Goal: Task Accomplishment & Management: Complete application form

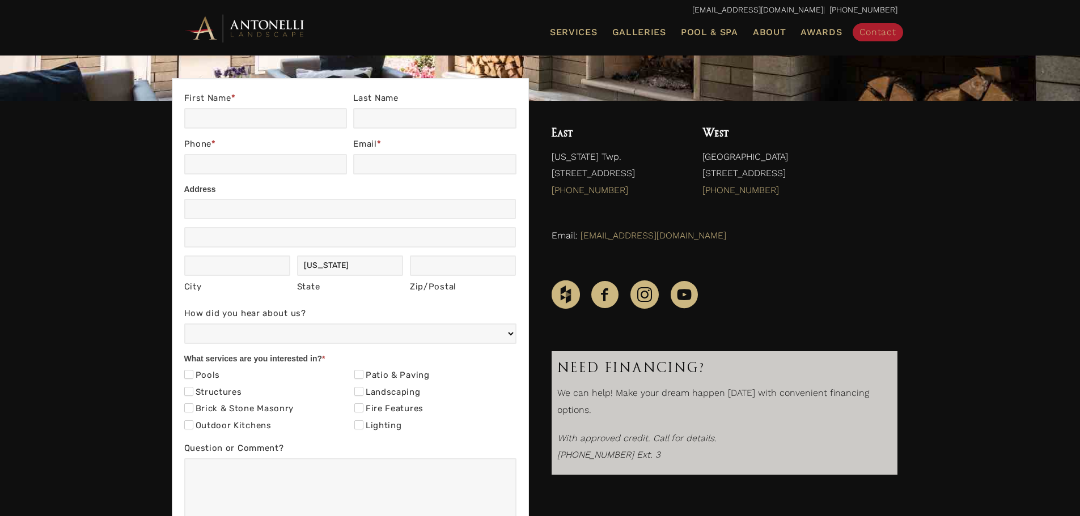
scroll to position [184, 0]
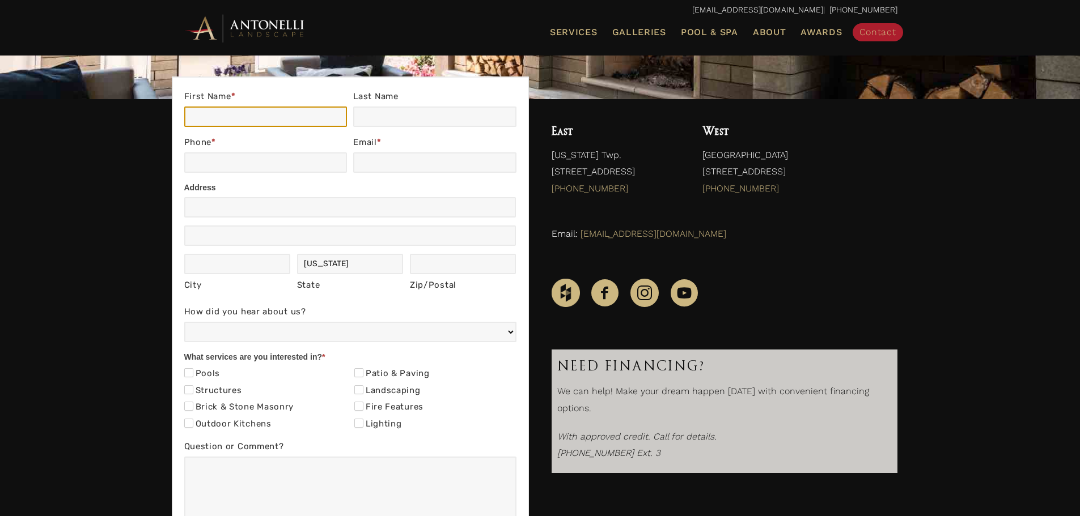
click at [203, 113] on input "First Name *" at bounding box center [265, 117] width 163 height 20
type input "[PERSON_NAME]"
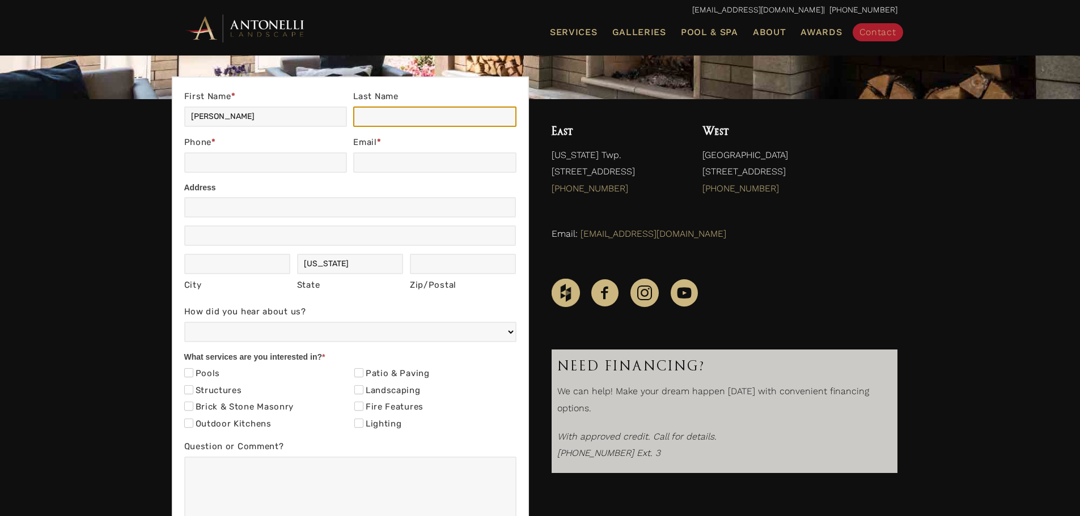
type input "[PERSON_NAME]"
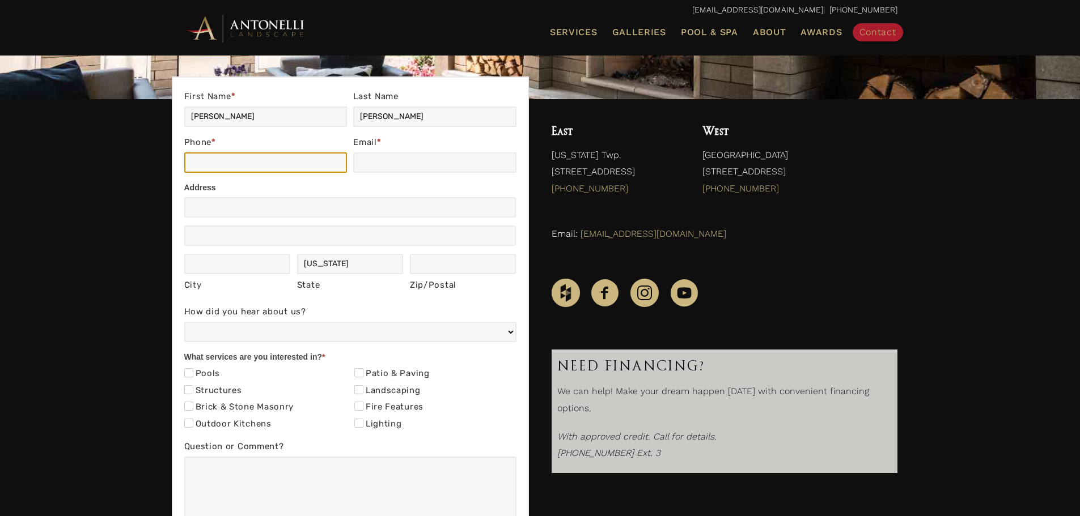
type input "4125687341"
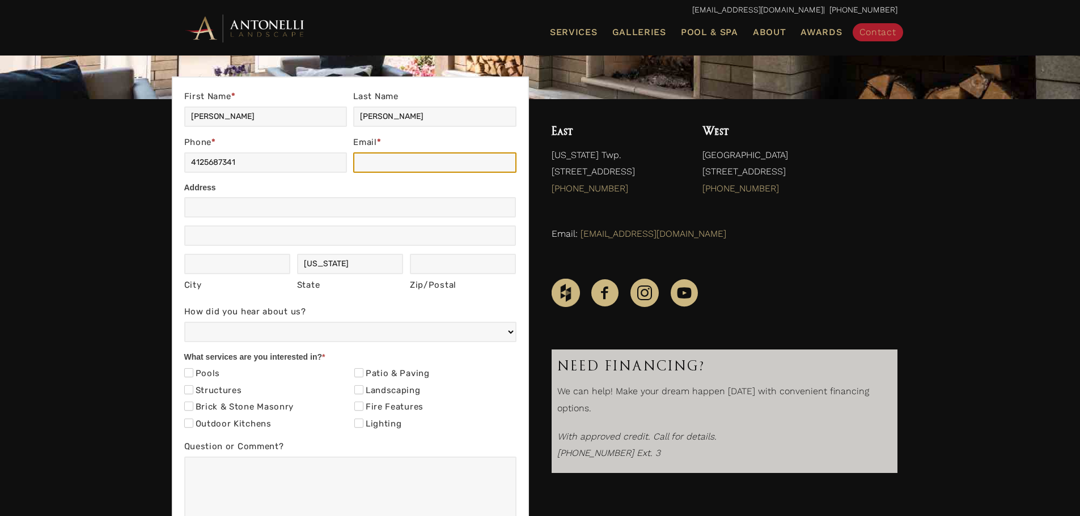
type input "[EMAIL_ADDRESS][DOMAIN_NAME]"
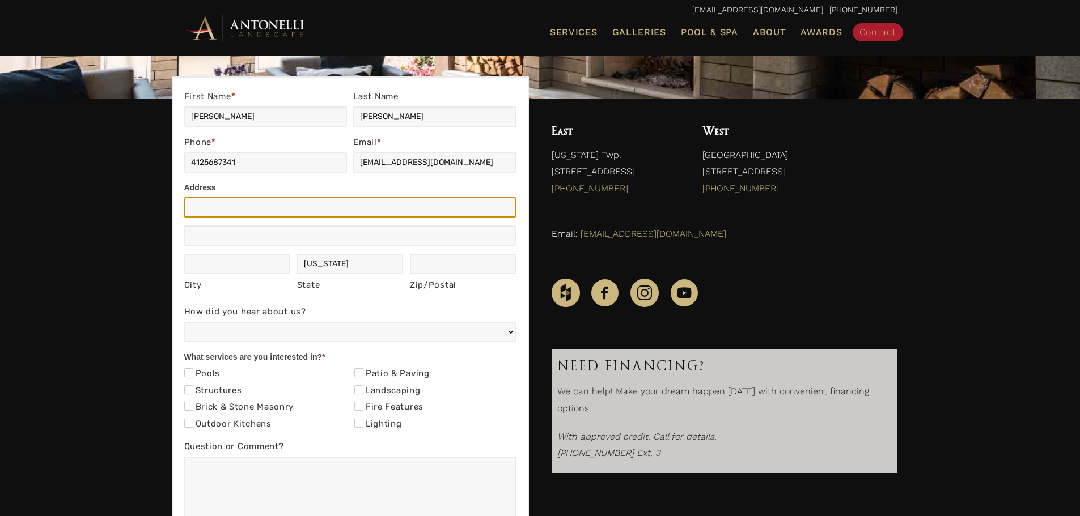
type input "[STREET_ADDRESS][PERSON_NAME]"
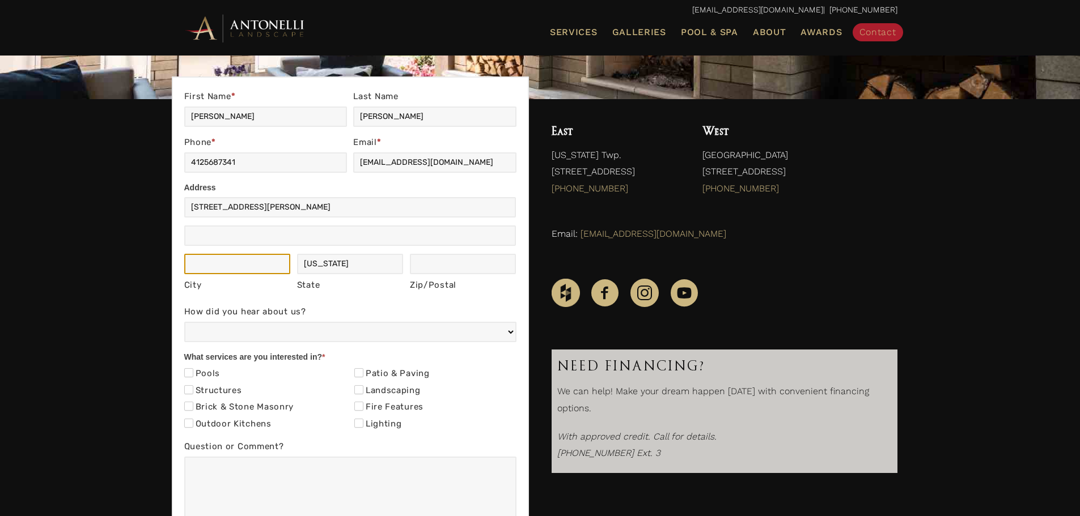
type input "[GEOGRAPHIC_DATA]"
type input "GA"
click at [462, 267] on input "30318" at bounding box center [463, 264] width 107 height 20
type input "3"
type input "49288"
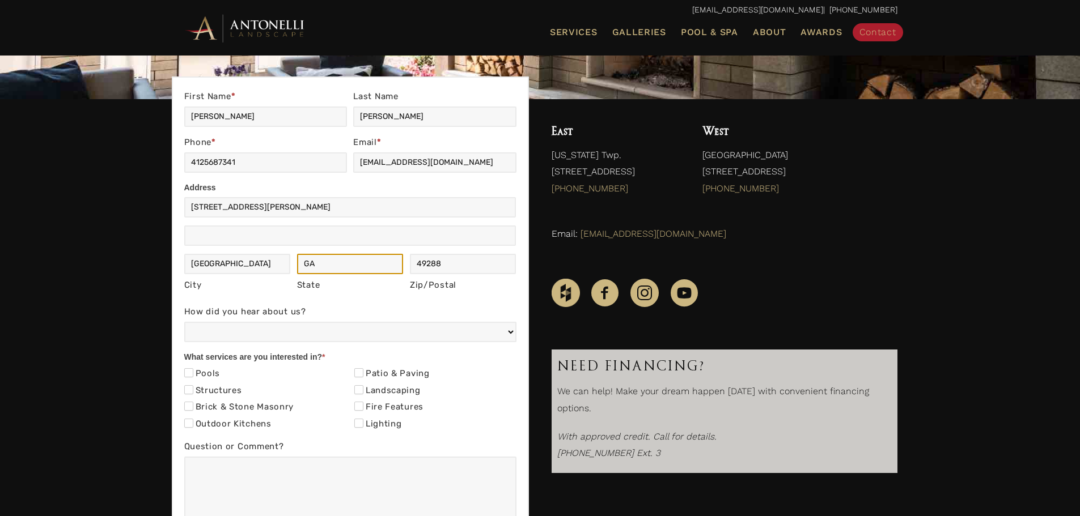
click at [365, 270] on input "GA" at bounding box center [350, 264] width 107 height 20
type input "MI"
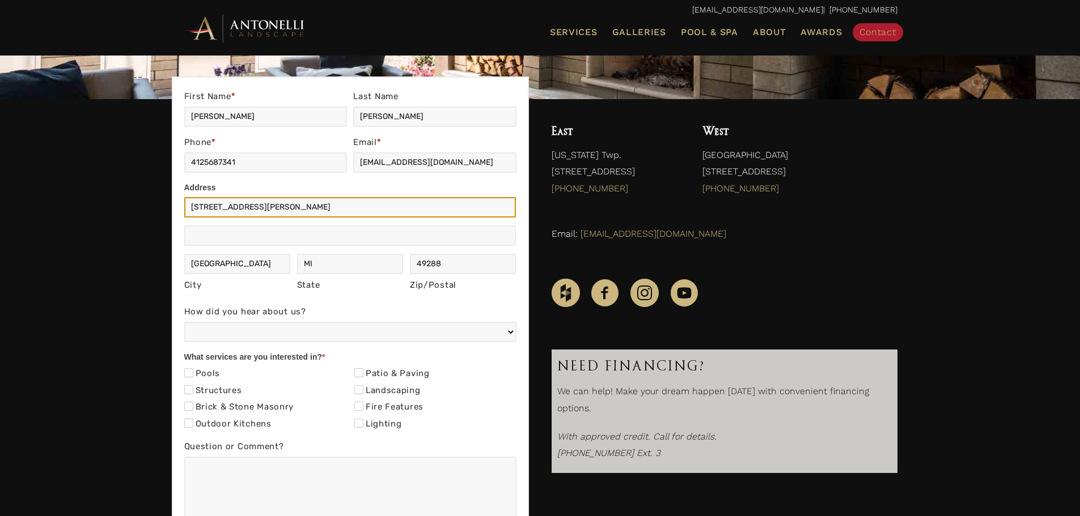
click at [283, 209] on input "[STREET_ADDRESS][PERSON_NAME]" at bounding box center [350, 207] width 332 height 20
type input "[PERSON_NAME], Westfield 2801"
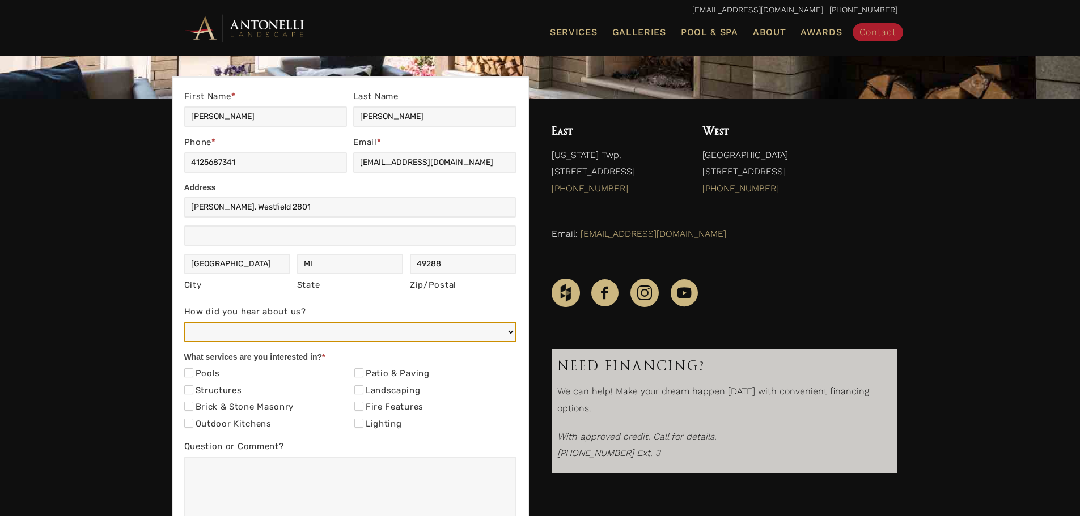
click at [254, 335] on select "Web/Google Search Social Media (e.g. Facebook, Instagram, LinkedIn) Referral (F…" at bounding box center [350, 332] width 332 height 20
select select "Referral (Friend, Colleague, or Client)"
click at [184, 322] on select "Web/Google Search Social Media (e.g. Facebook, Instagram, LinkedIn) Referral (F…" at bounding box center [350, 332] width 332 height 20
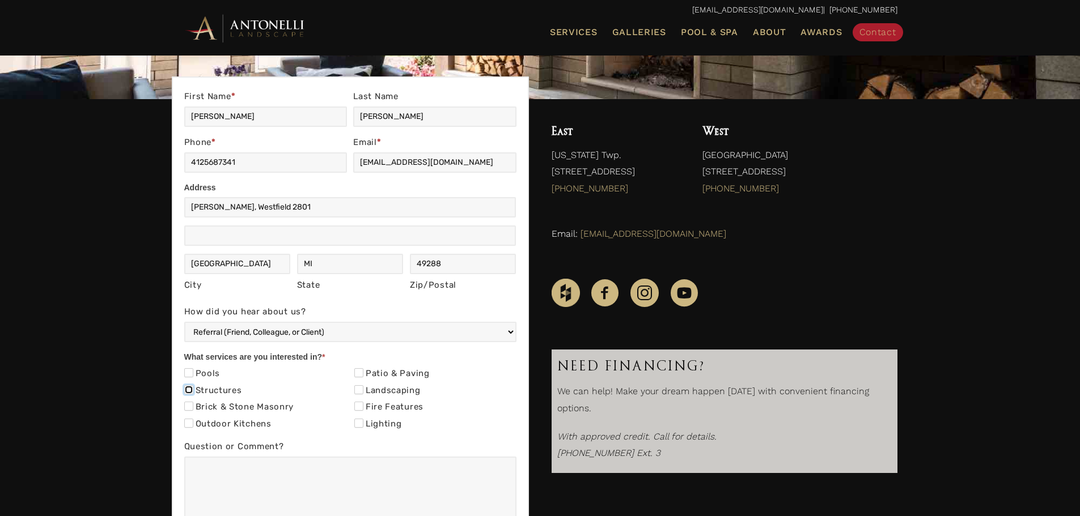
click at [187, 389] on input "Structures" at bounding box center [188, 389] width 9 height 9
checkbox input "true"
click at [356, 372] on input "Patio & Paving" at bounding box center [358, 372] width 9 height 9
checkbox input "true"
click at [233, 475] on textarea "Question or Comment?" at bounding box center [350, 496] width 332 height 79
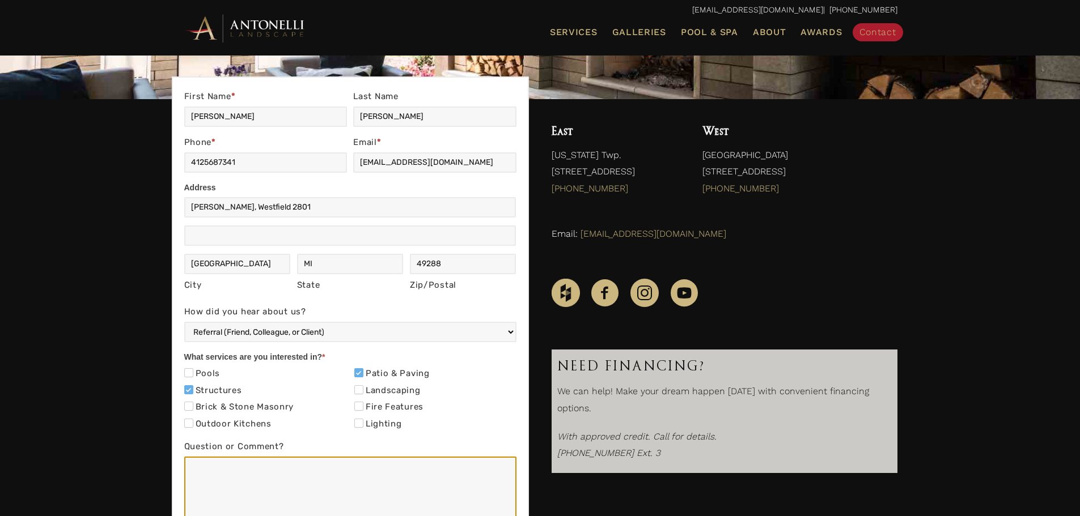
paste textarea "As recommended by a previous client of yours, I looked through your digital foo…"
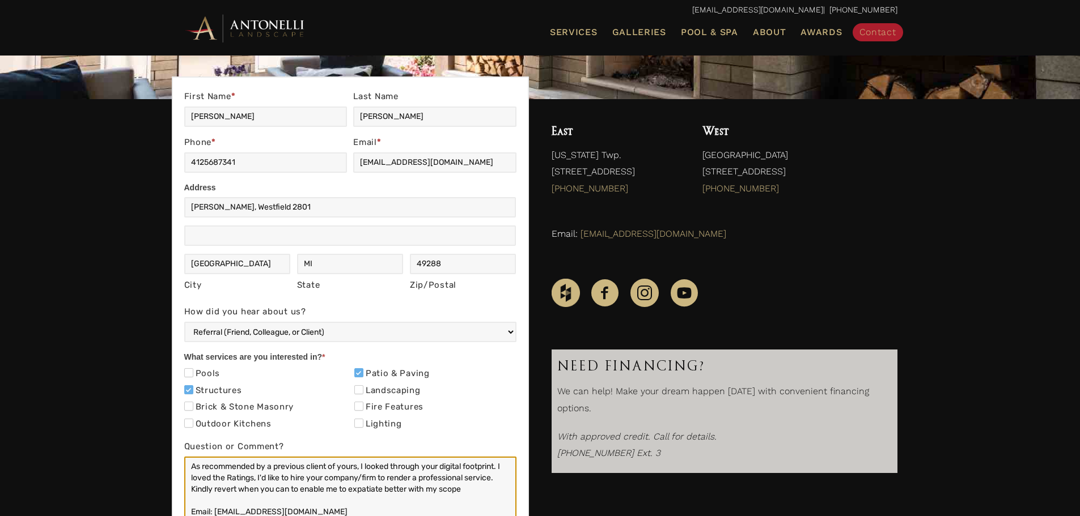
scroll to position [196, 0]
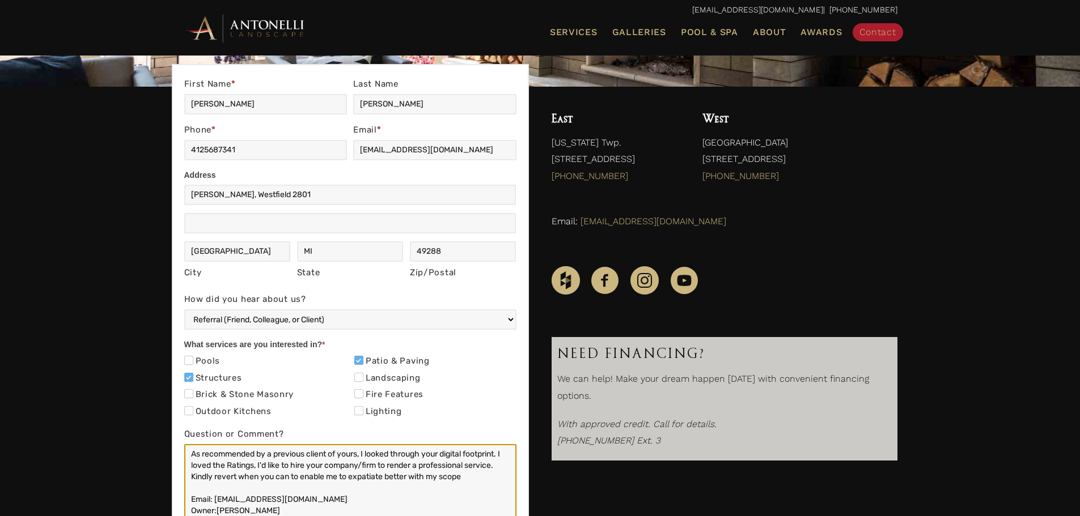
type textarea "As recommended by a previous client of yours, I looked through your digital foo…"
click at [159, 454] on div "Contact Us First Name * [PERSON_NAME] Last Name [PERSON_NAME] Phone * 412568734…" at bounding box center [540, 353] width 1080 height 532
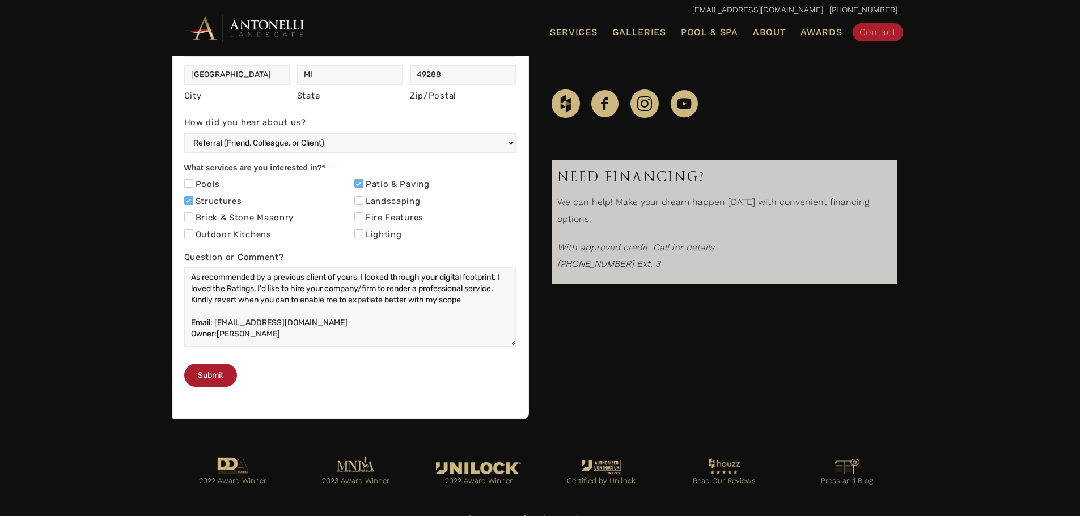
scroll to position [400, 0]
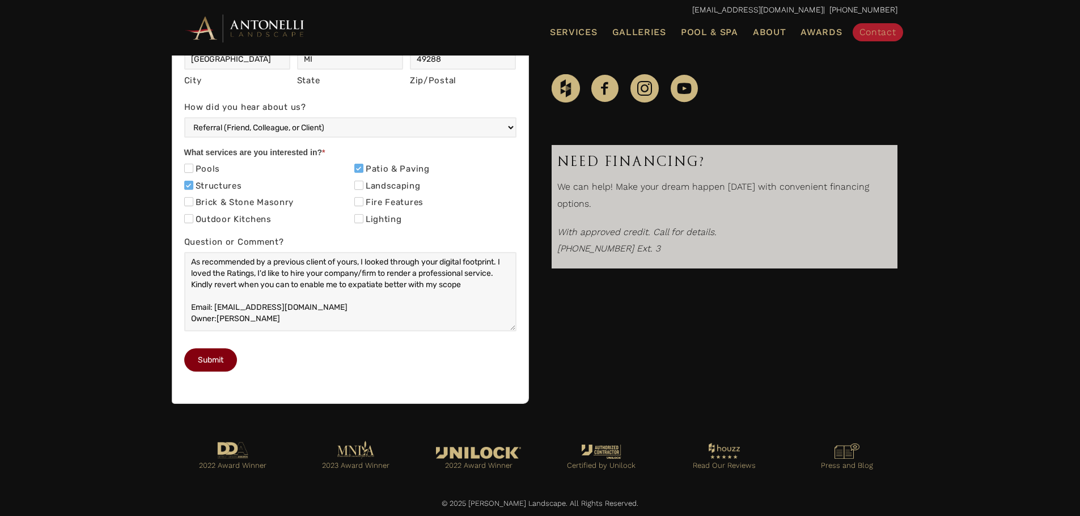
click at [212, 372] on button "Submit" at bounding box center [210, 360] width 53 height 23
